Goal: Browse casually

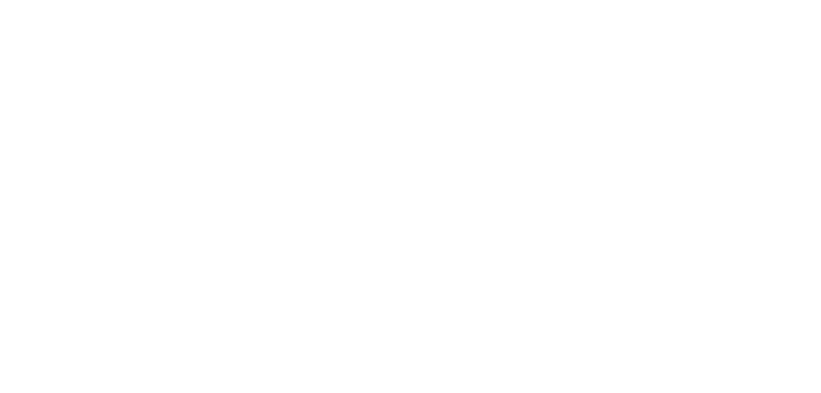
click at [306, 367] on body at bounding box center [410, 196] width 821 height 393
click at [676, 164] on body at bounding box center [410, 196] width 821 height 393
